Goal: Find specific page/section

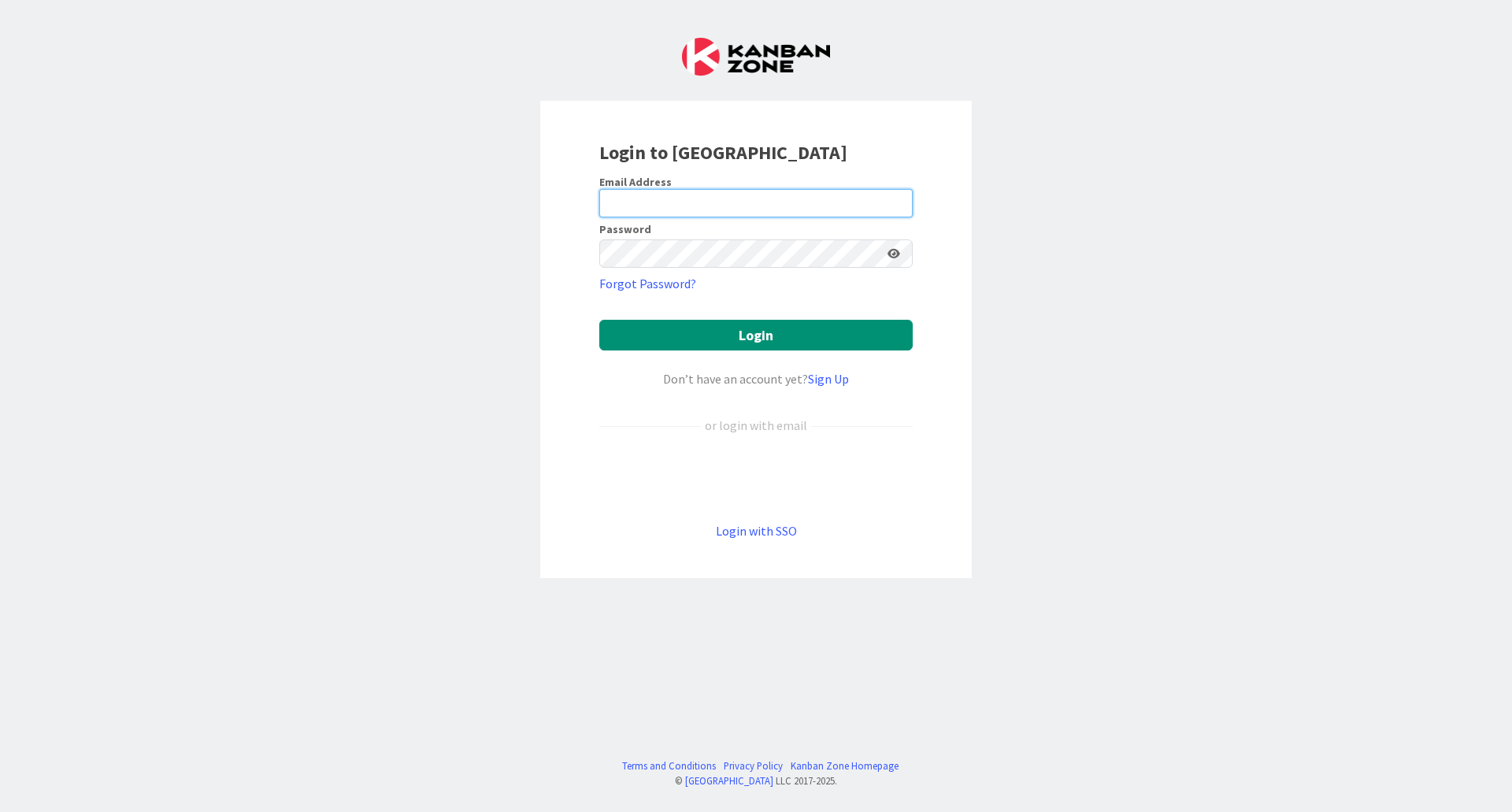
click at [691, 204] on input "email" at bounding box center [756, 203] width 314 height 28
type input "[PERSON_NAME][EMAIL_ADDRESS][DOMAIN_NAME]"
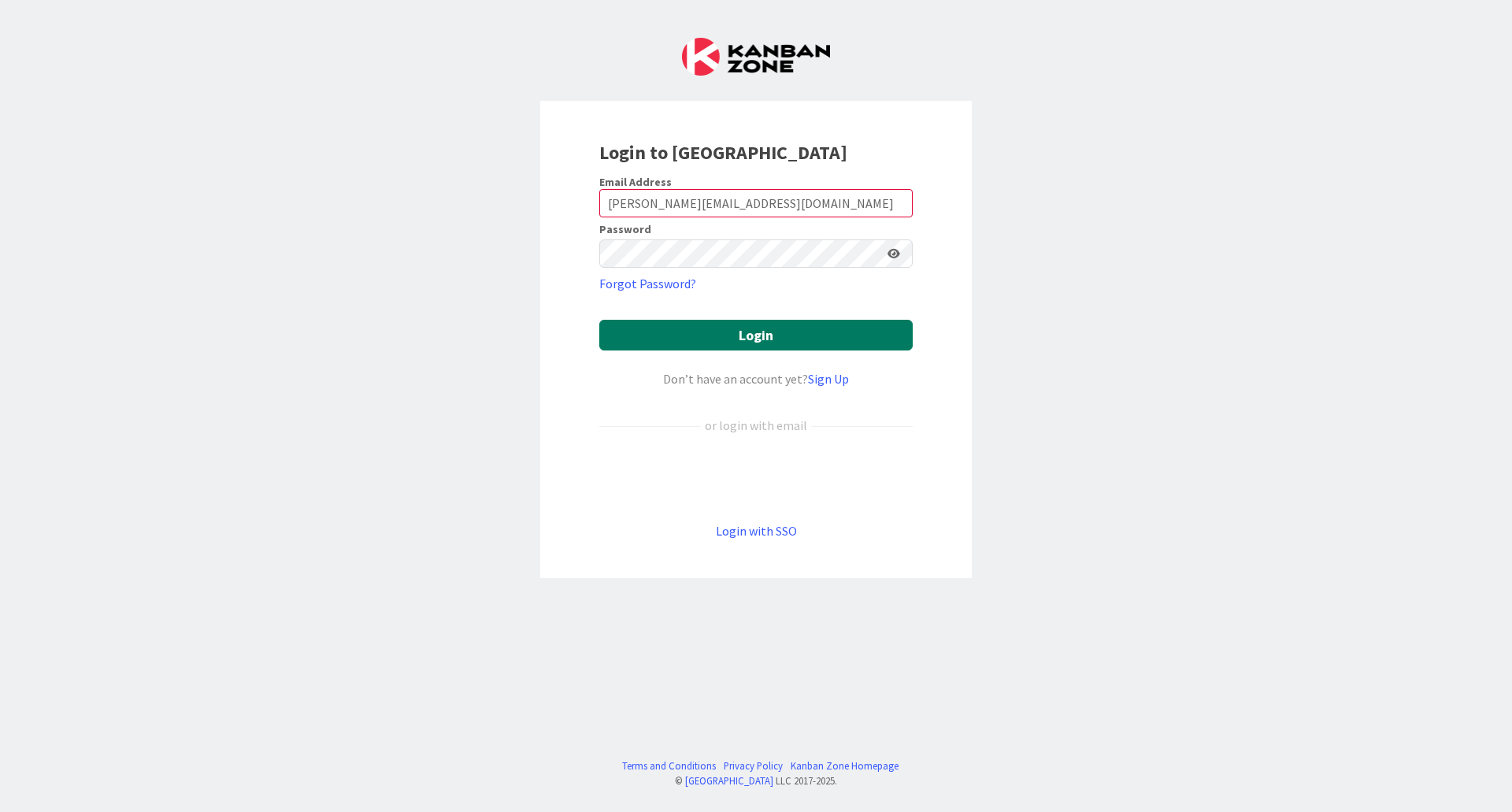
drag, startPoint x: 710, startPoint y: 335, endPoint x: 729, endPoint y: 394, distance: 62.0
click at [710, 335] on button "Login" at bounding box center [756, 335] width 314 height 31
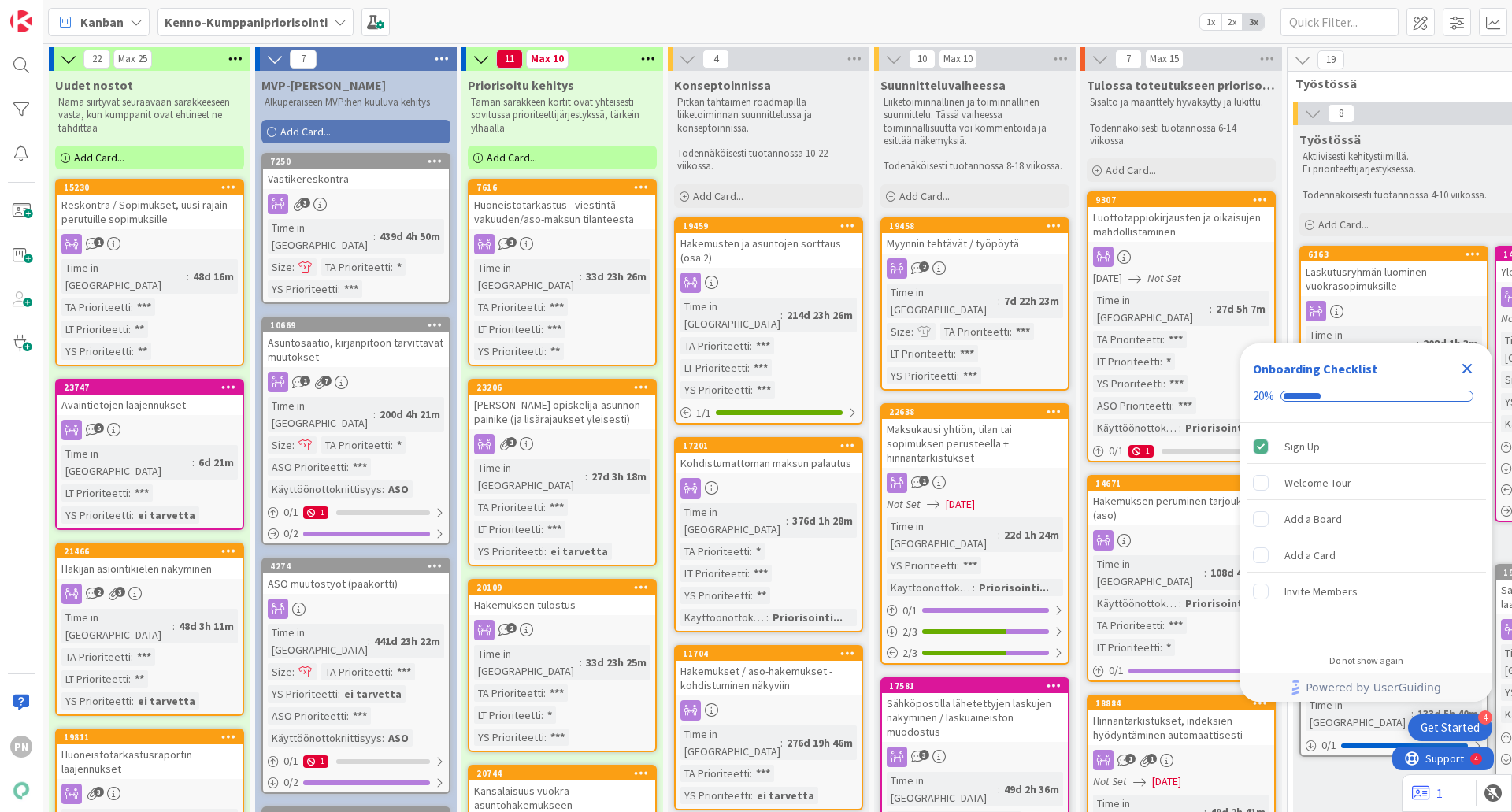
click at [1466, 366] on icon "Close Checklist" at bounding box center [1468, 369] width 11 height 11
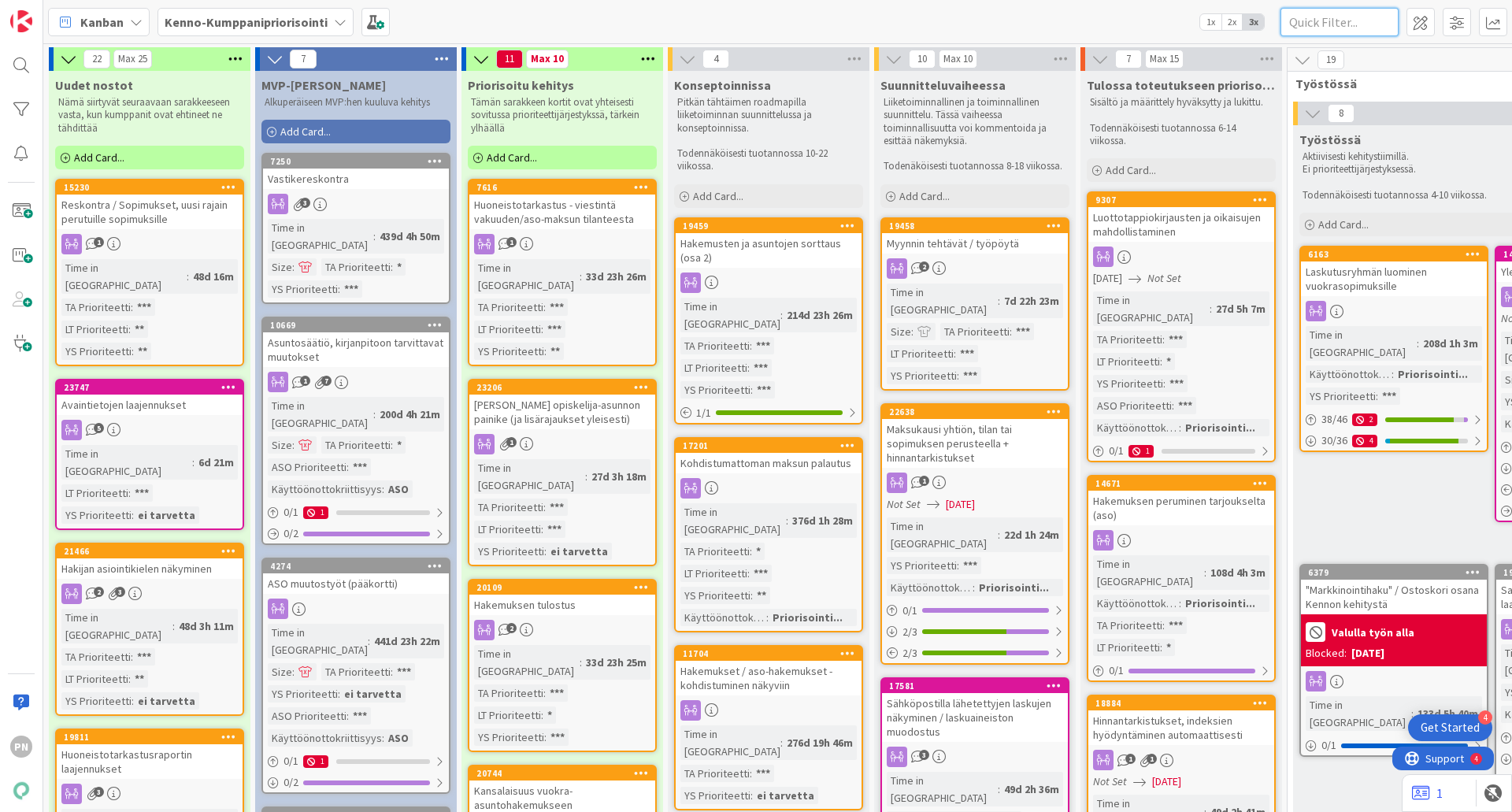
click at [1353, 19] on input "text" at bounding box center [1339, 22] width 118 height 28
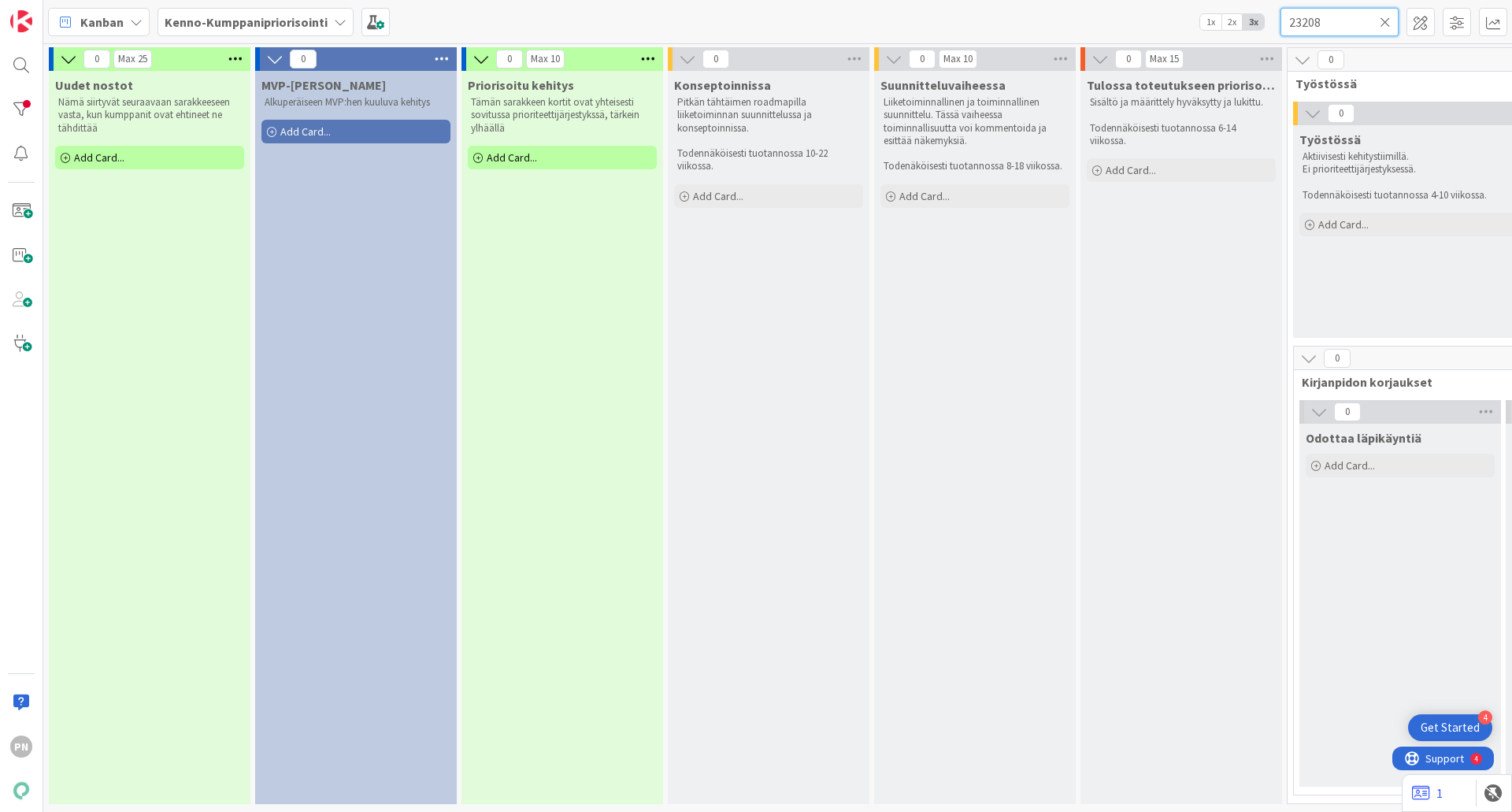
drag, startPoint x: 1279, startPoint y: 22, endPoint x: 1240, endPoint y: 25, distance: 39.1
click at [1240, 25] on div "Kanban Kenno-Kumppanipriorisointi 1x 2x 3x 23208" at bounding box center [777, 21] width 1469 height 43
drag, startPoint x: 1325, startPoint y: 26, endPoint x: 1254, endPoint y: 21, distance: 71.2
click at [1254, 21] on div "Kanban Kenno-Kumppanipriorisointi 1x 2x 3x 23367" at bounding box center [777, 21] width 1469 height 43
type input "23356"
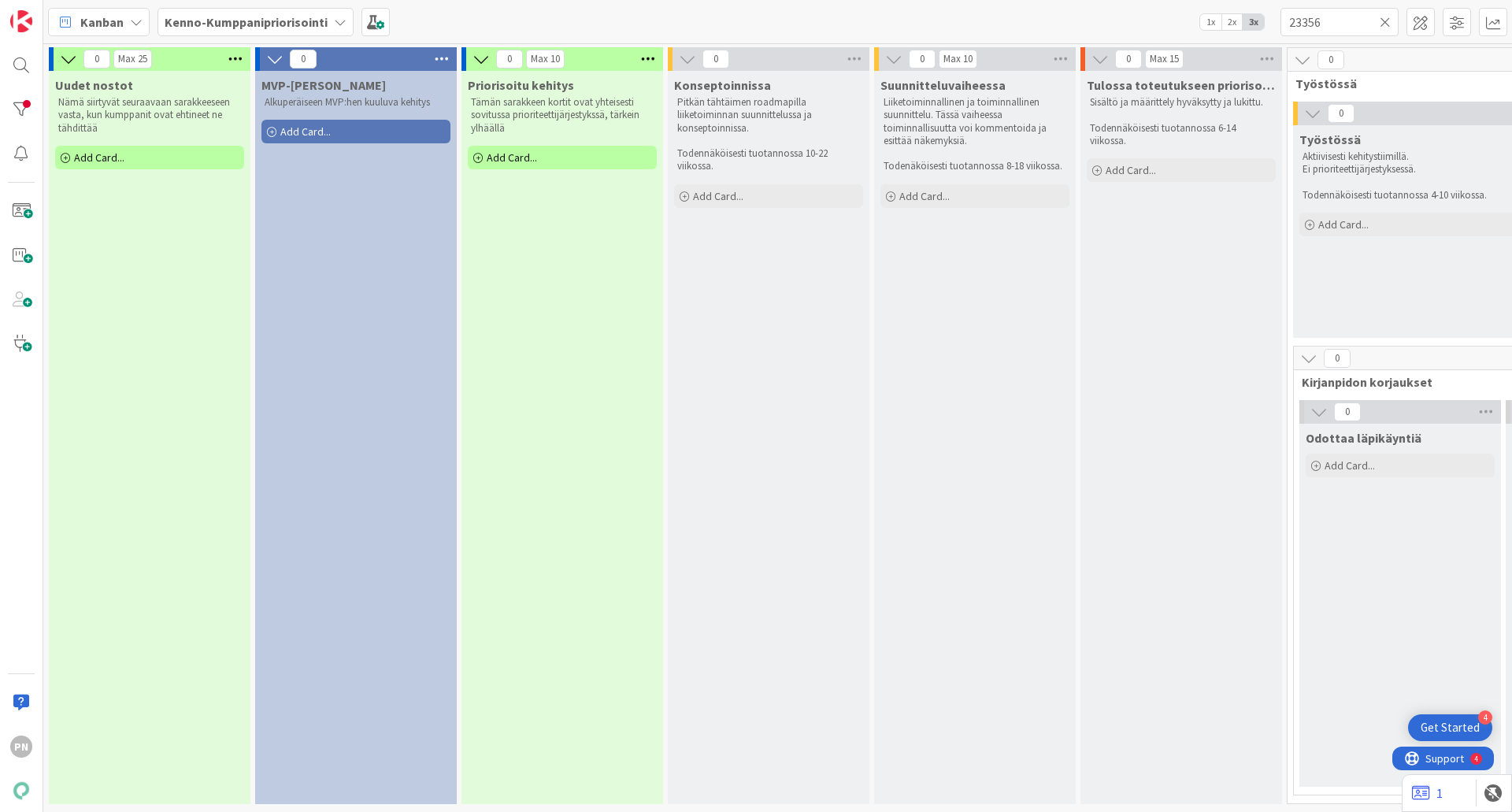
click at [1383, 16] on icon at bounding box center [1385, 22] width 11 height 14
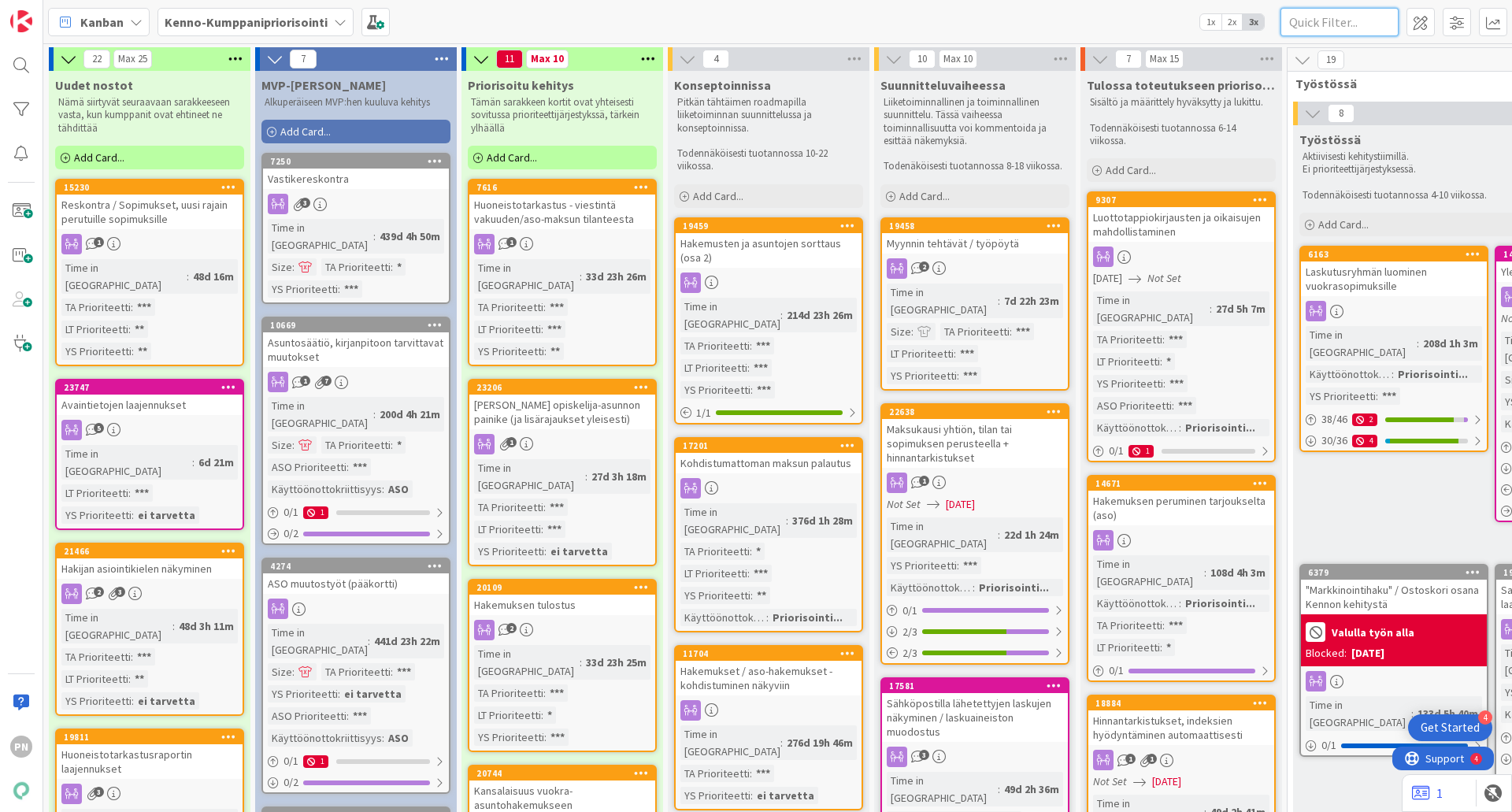
click at [1352, 21] on input "text" at bounding box center [1339, 22] width 118 height 28
type input "19459"
